Goal: Transaction & Acquisition: Download file/media

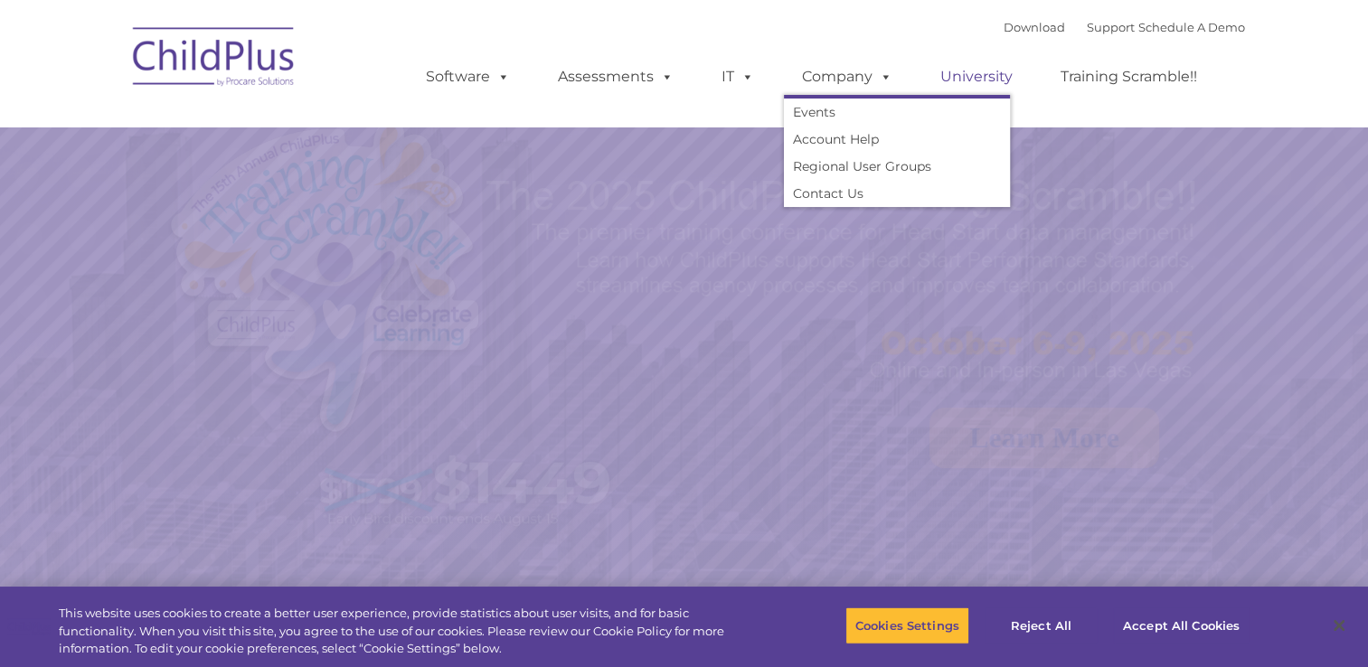
select select "MEDIUM"
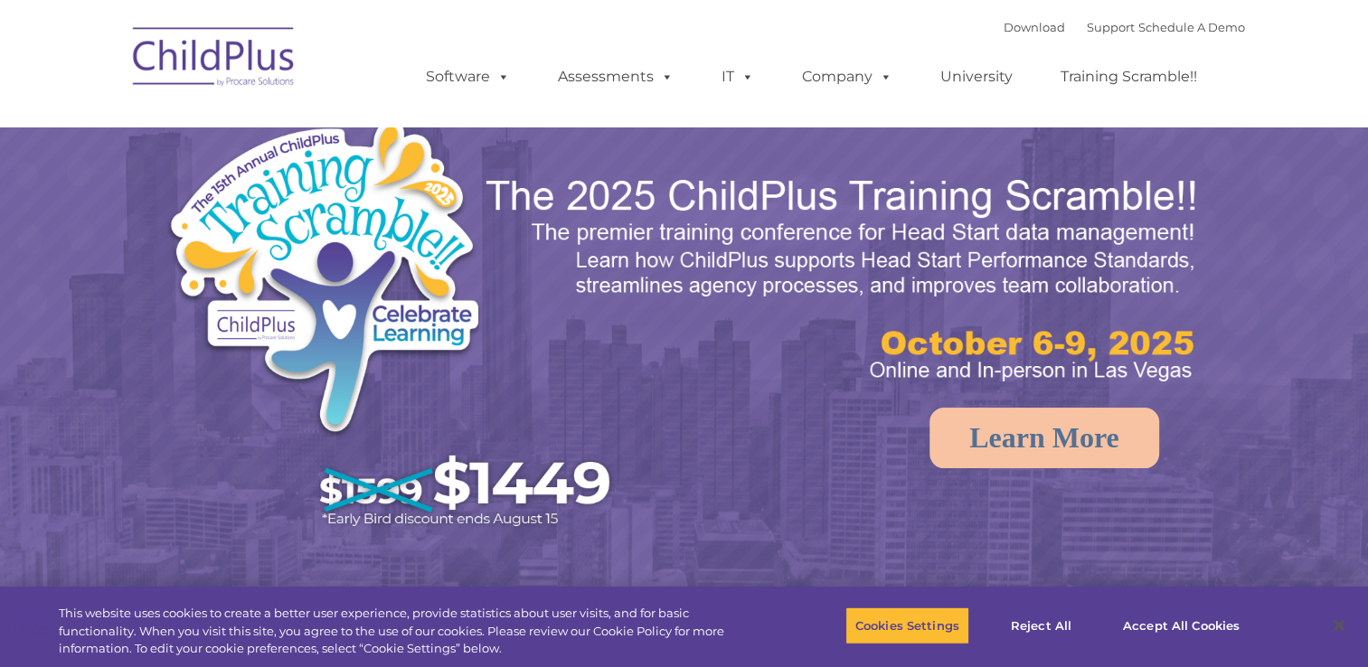
select select "MEDIUM"
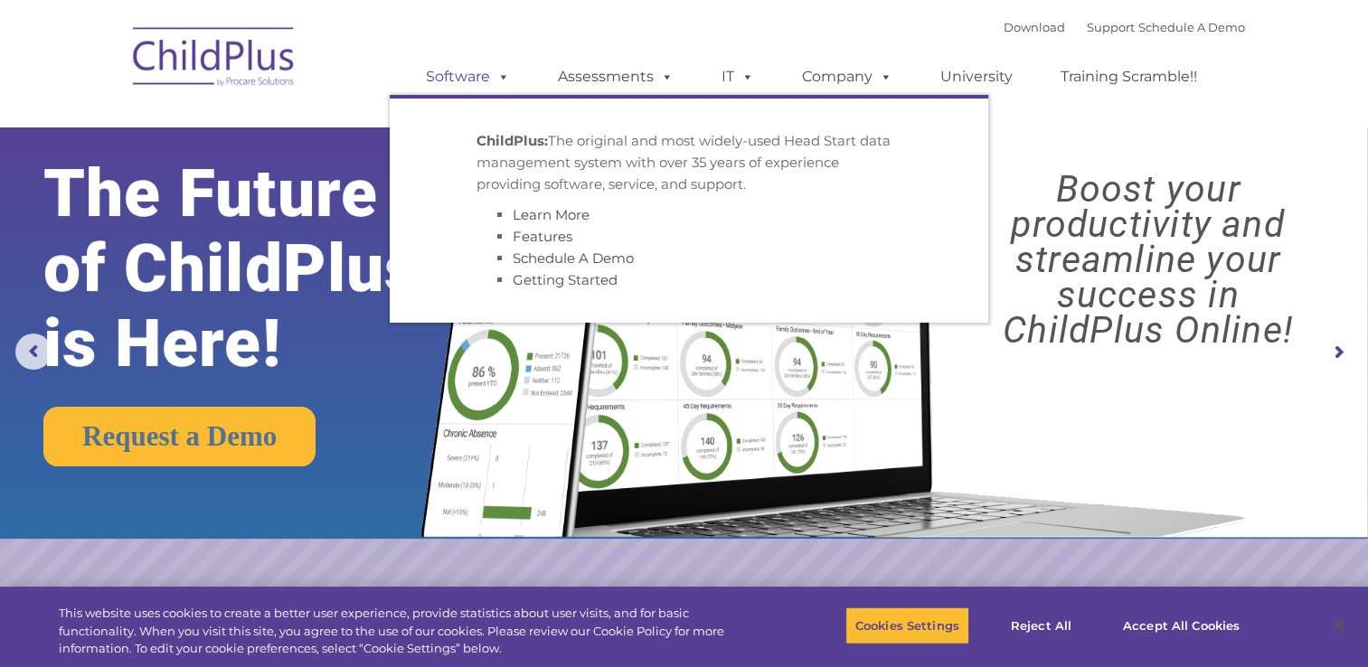
click at [485, 74] on link "Software" at bounding box center [468, 77] width 120 height 36
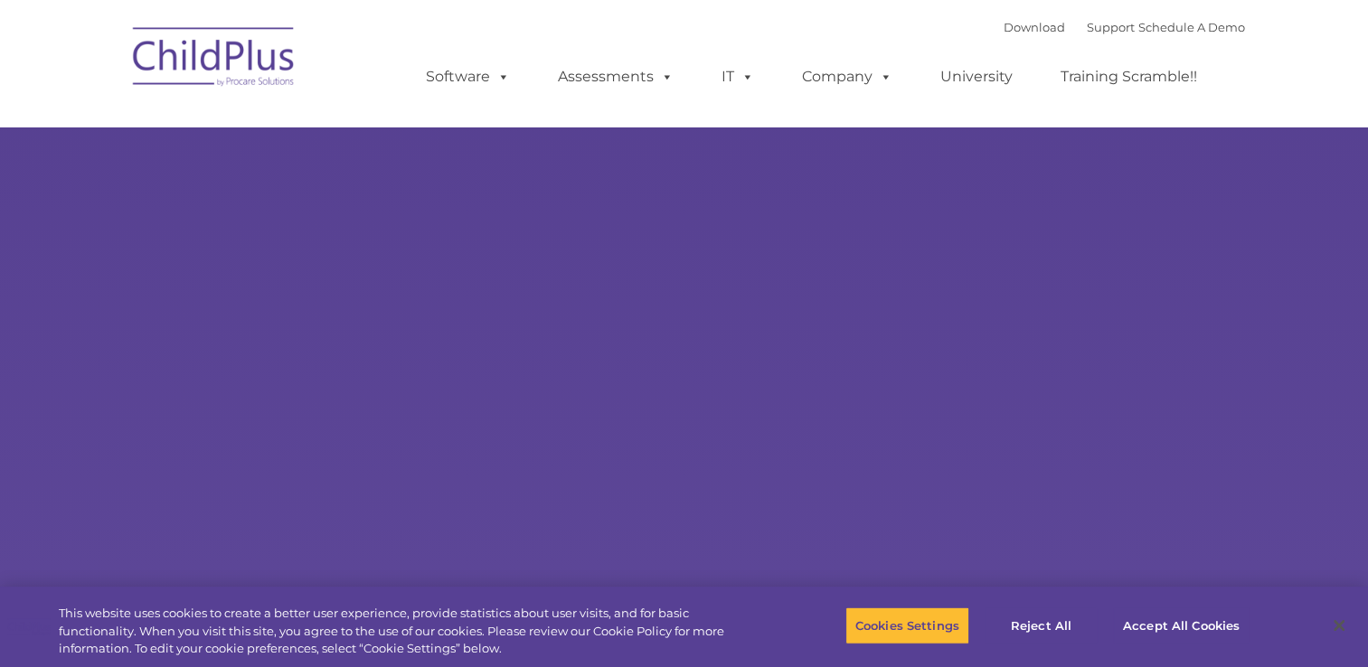
select select "MEDIUM"
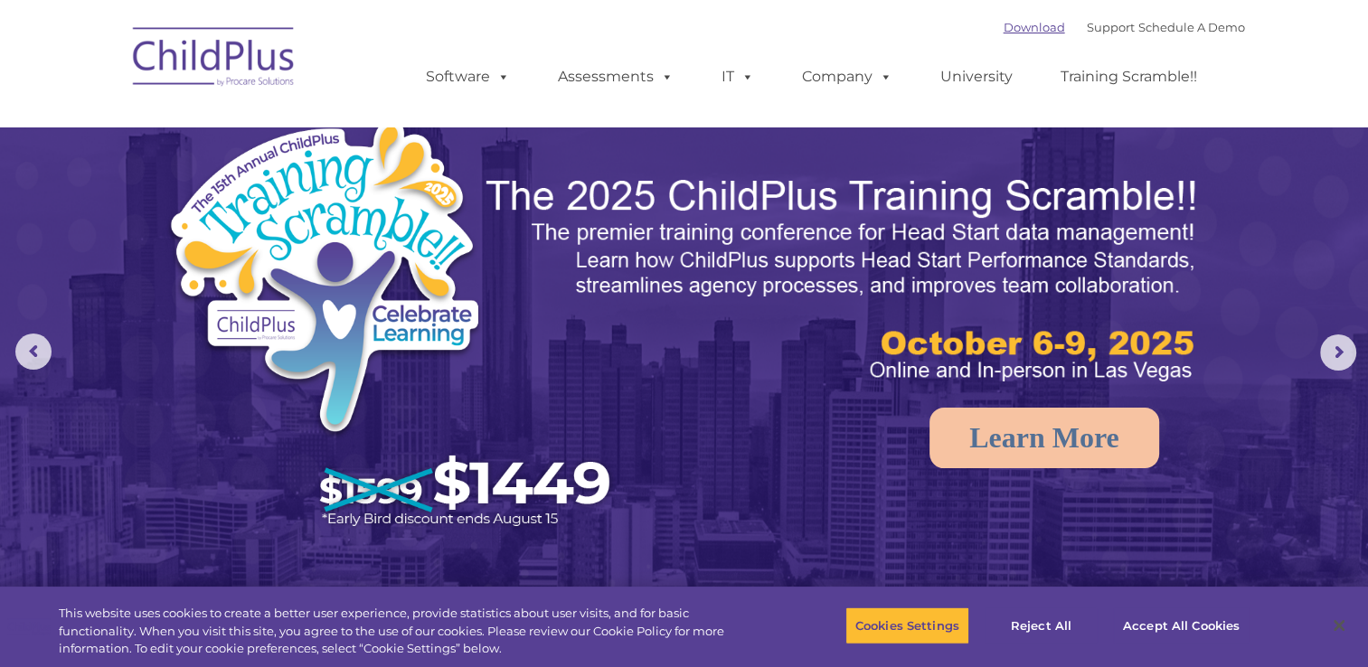
click at [1020, 33] on link "Download" at bounding box center [1035, 27] width 62 height 14
